Goal: Find specific page/section

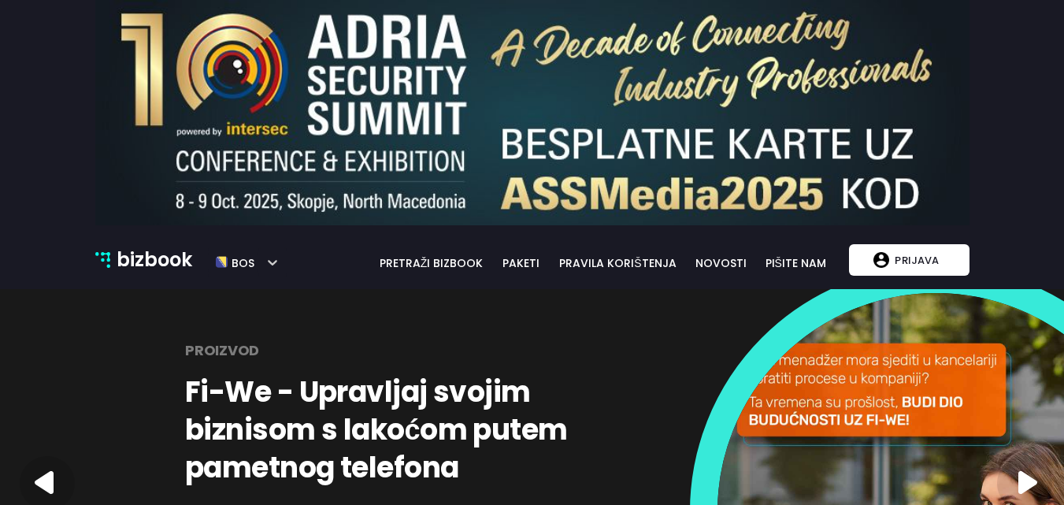
click at [160, 259] on p "bizbook" at bounding box center [155, 260] width 76 height 30
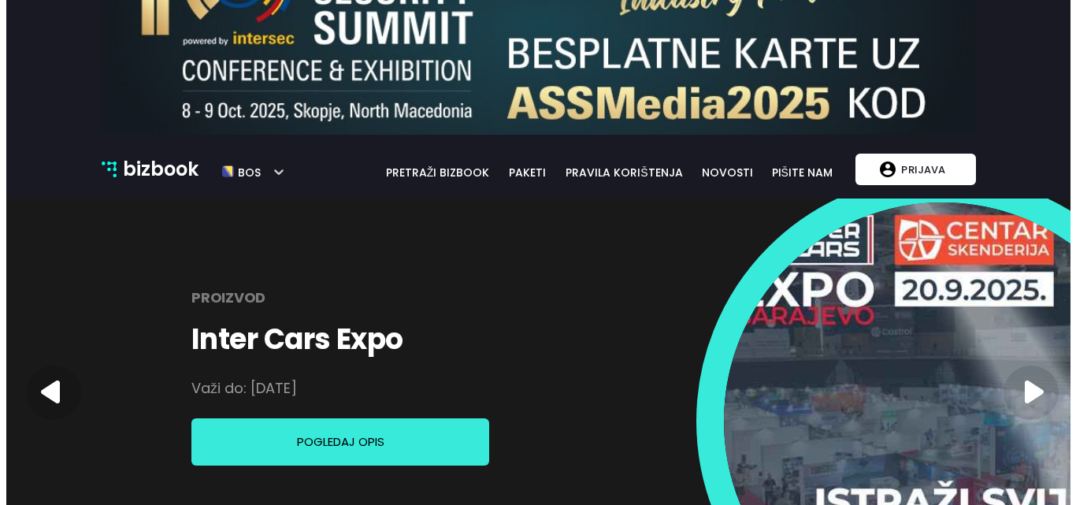
scroll to position [157, 0]
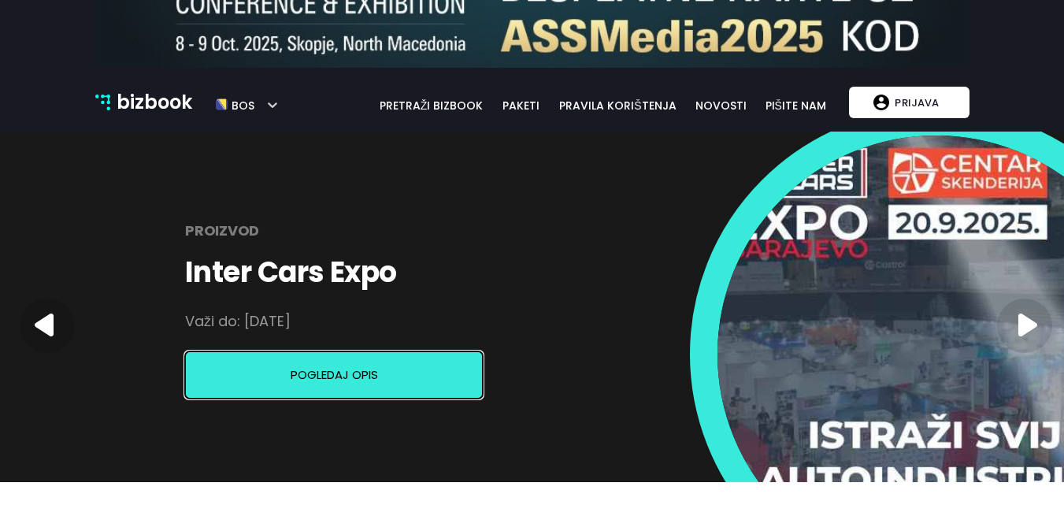
click at [324, 382] on button "Pogledaj opis" at bounding box center [334, 374] width 298 height 47
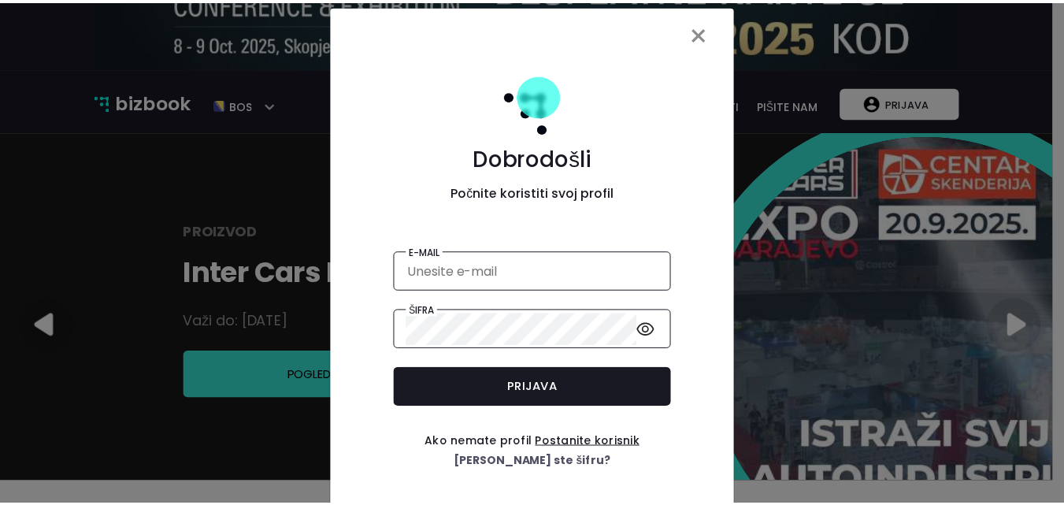
scroll to position [0, 0]
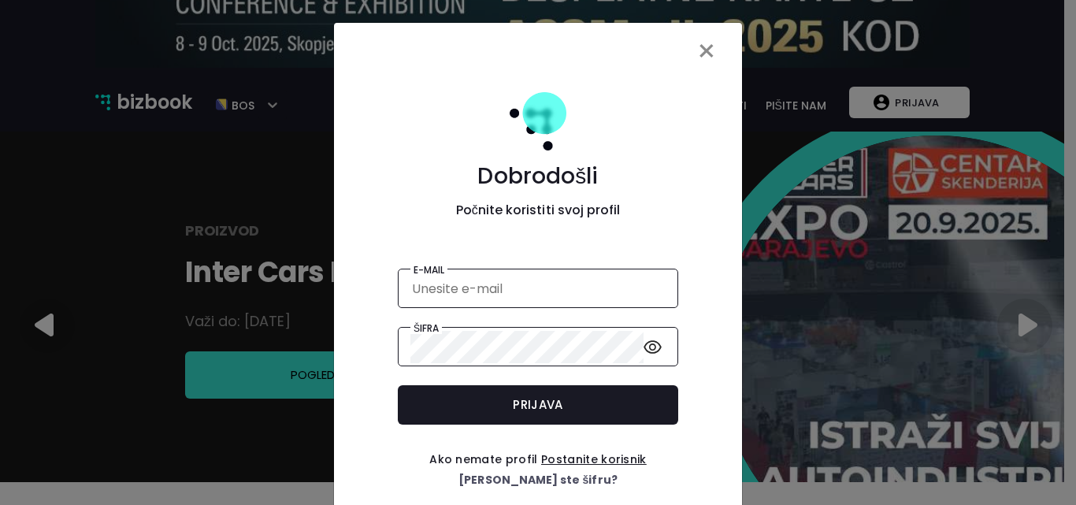
click at [705, 46] on span "×" at bounding box center [706, 51] width 20 height 44
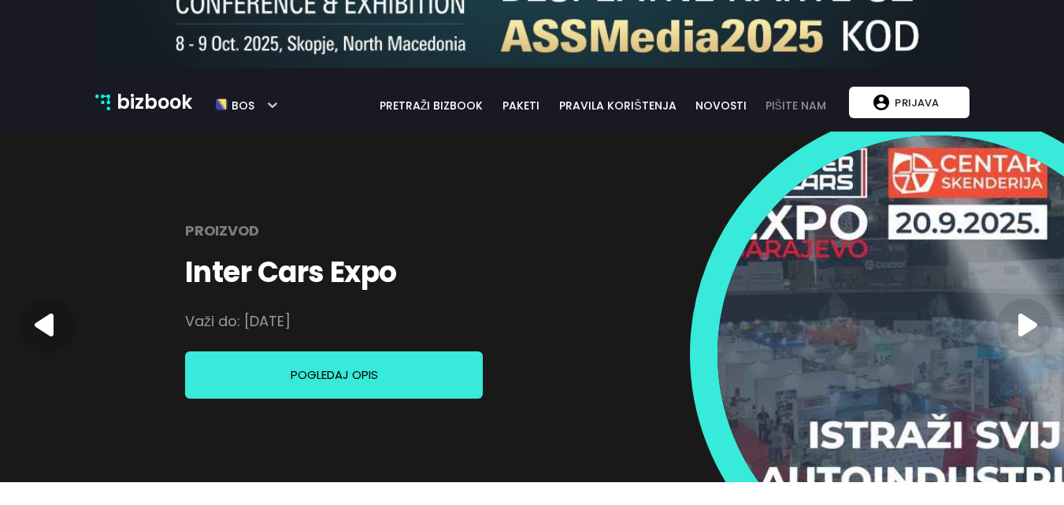
click at [806, 109] on link "pišite nam" at bounding box center [796, 105] width 80 height 17
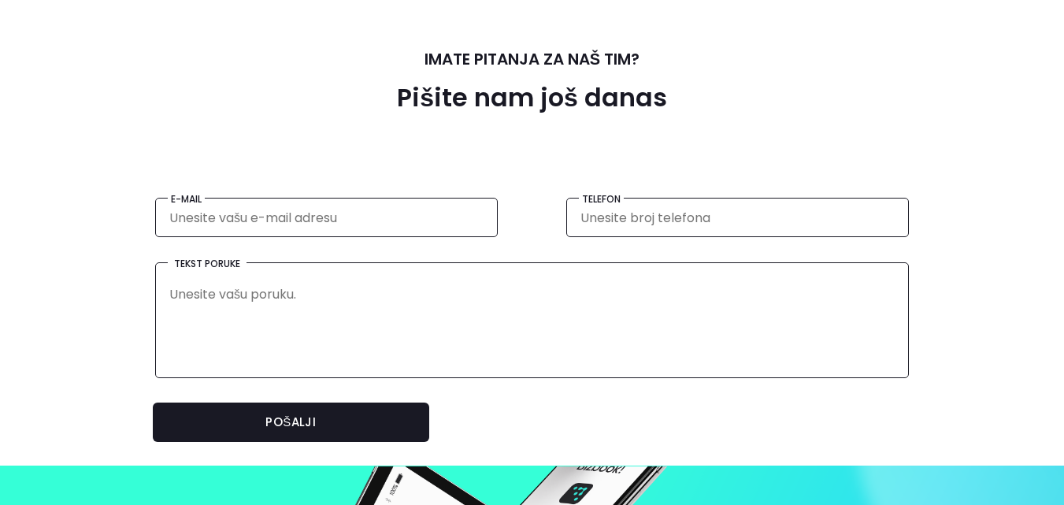
scroll to position [346, 0]
